Goal: Task Accomplishment & Management: Complete application form

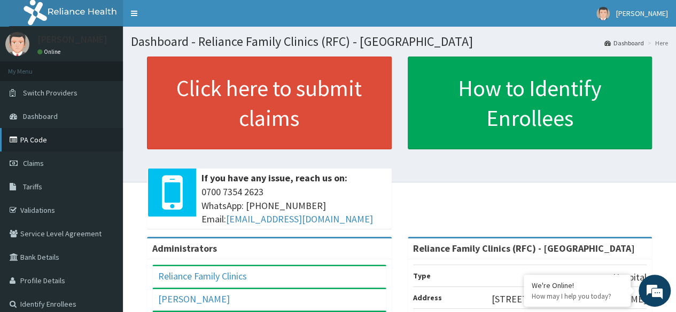
click at [29, 144] on link "PA Code" at bounding box center [61, 140] width 123 height 24
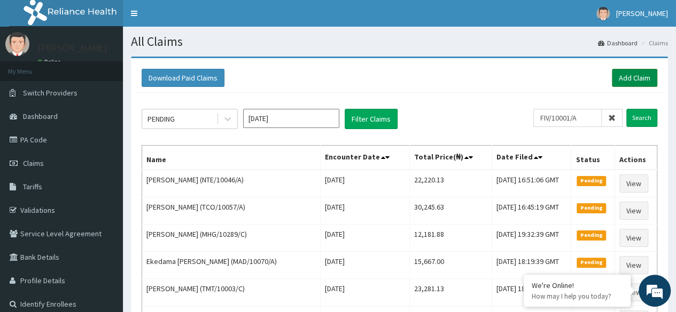
type input "FIV/10001/A"
click at [632, 79] on link "Add Claim" at bounding box center [634, 78] width 45 height 18
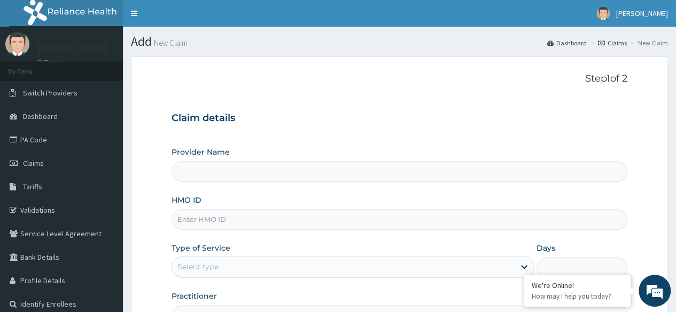
click at [265, 221] on input "HMO ID" at bounding box center [399, 219] width 456 height 21
type input "Reliance Family Clinics (RFC) - [GEOGRAPHIC_DATA]"
paste input "FIV/10001/A"
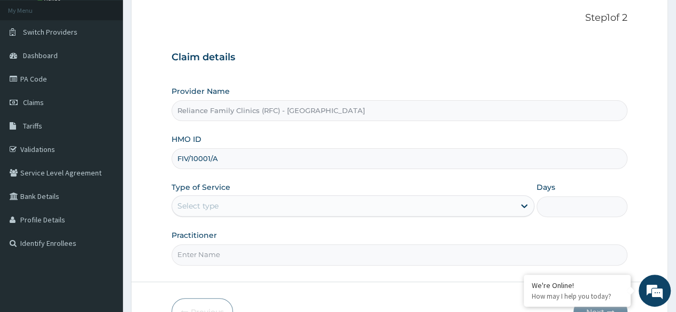
scroll to position [65, 0]
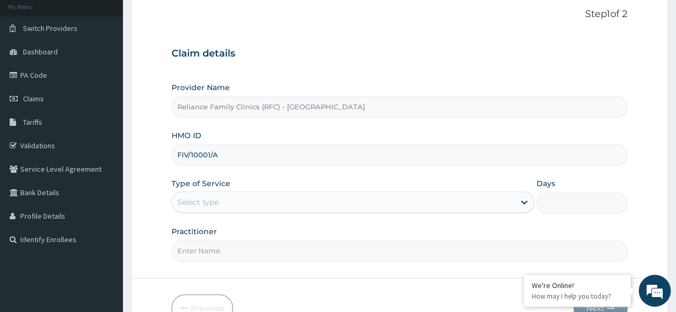
type input "FIV/10001/A"
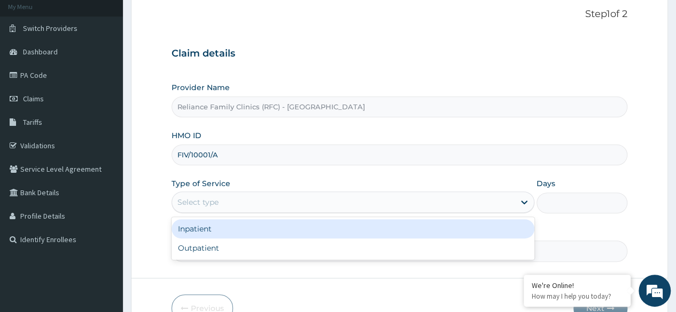
click at [255, 252] on div "Outpatient" at bounding box center [352, 248] width 363 height 19
type input "1"
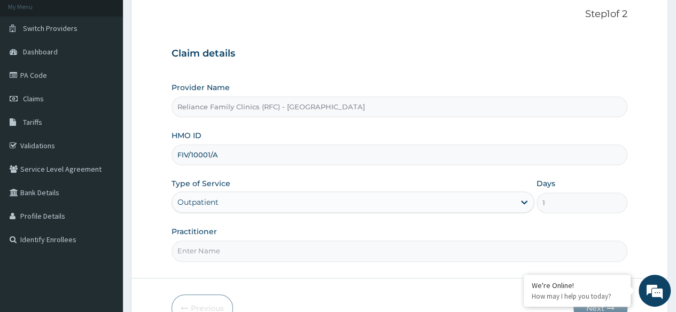
click at [270, 248] on input "Practitioner" at bounding box center [399, 251] width 456 height 21
type input "Dermatologist"
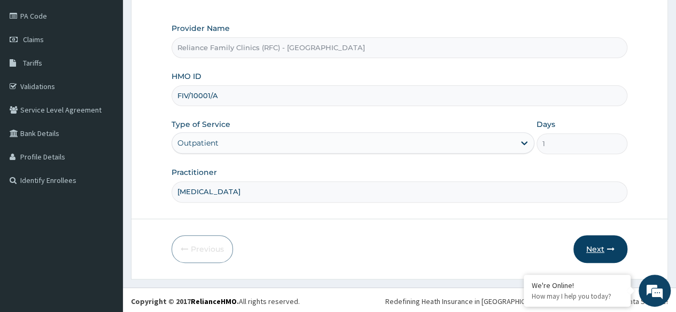
click at [604, 252] on button "Next" at bounding box center [600, 250] width 54 height 28
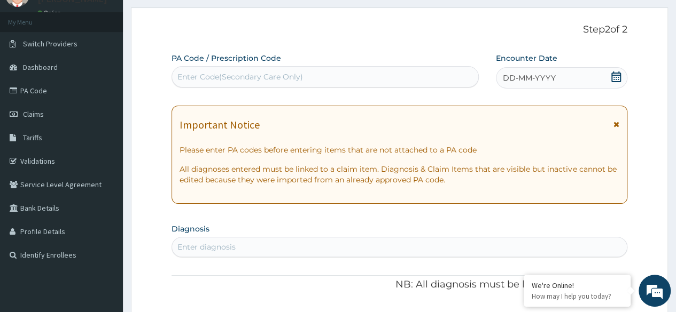
scroll to position [48, 0]
paste input "PA/069B60"
type input "PA/069B60"
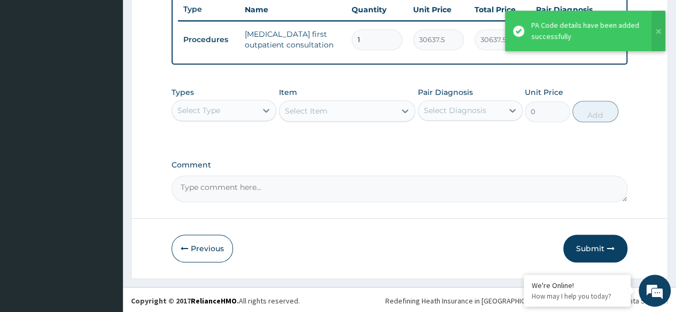
scroll to position [413, 0]
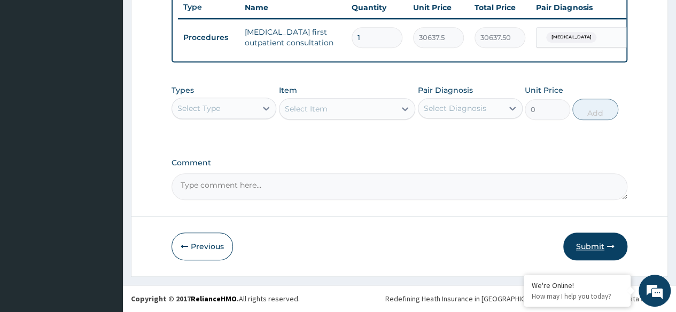
click at [576, 246] on button "Submit" at bounding box center [595, 247] width 64 height 28
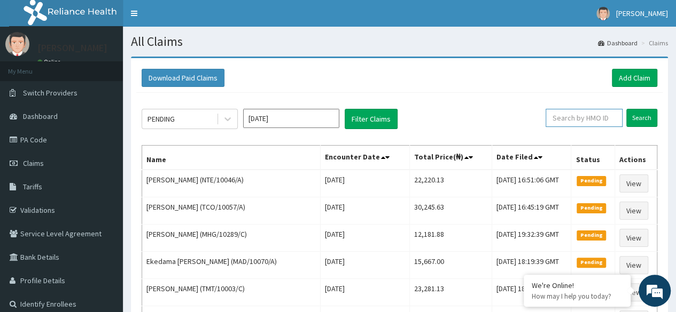
click at [583, 115] on input "text" at bounding box center [583, 118] width 77 height 18
paste input "FIV/10001/A"
type input "FIV/10001/A"
click at [647, 126] on input "Search" at bounding box center [641, 118] width 31 height 18
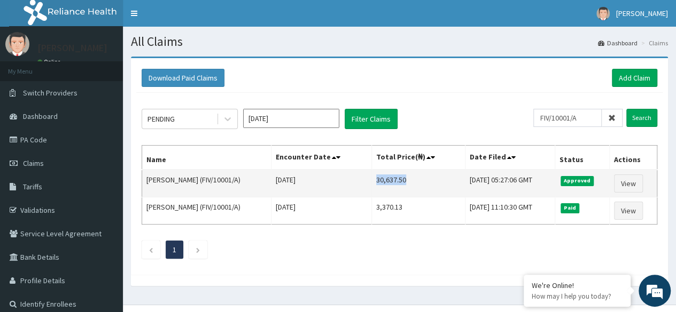
drag, startPoint x: 369, startPoint y: 181, endPoint x: 400, endPoint y: 184, distance: 31.7
click at [400, 184] on td "30,637.50" at bounding box center [418, 184] width 93 height 28
copy td "30,637.50"
